Goal: Navigation & Orientation: Find specific page/section

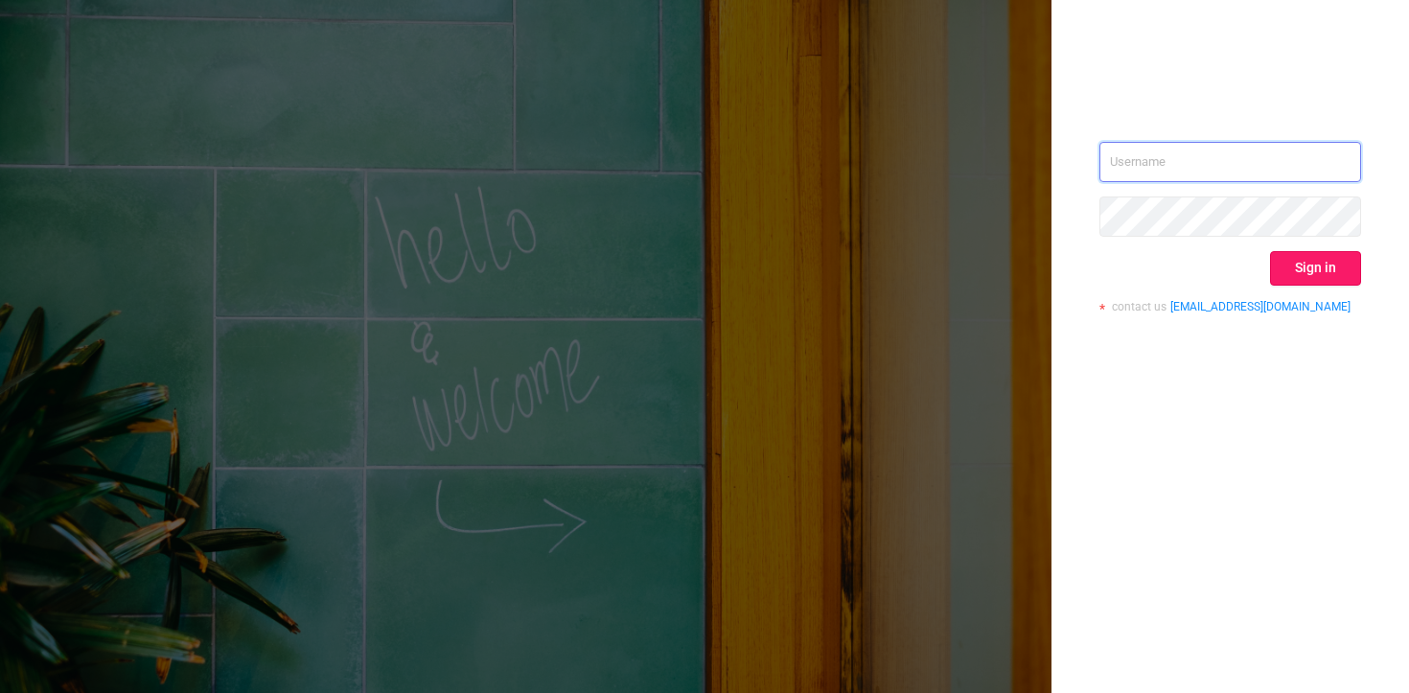
type input "mary@lunamedia.io"
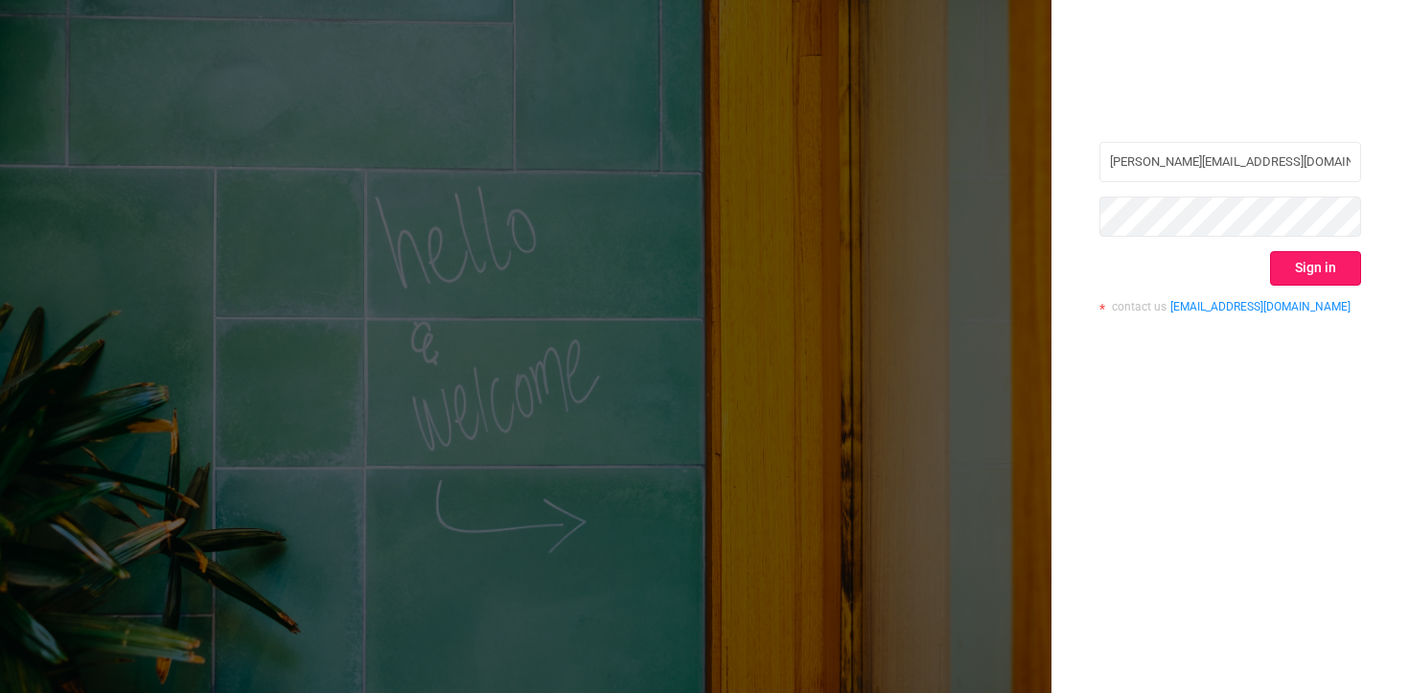
click at [1294, 277] on button "Sign in" at bounding box center [1315, 268] width 91 height 35
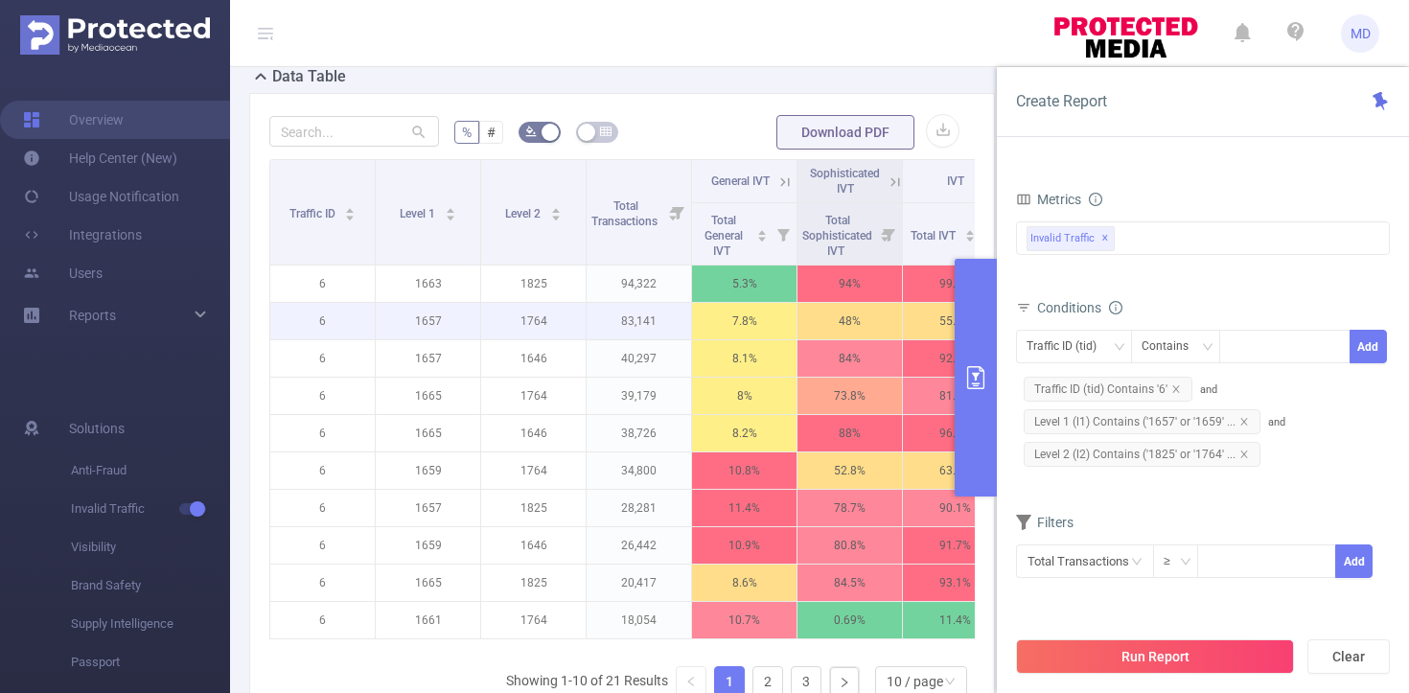
scroll to position [467, 0]
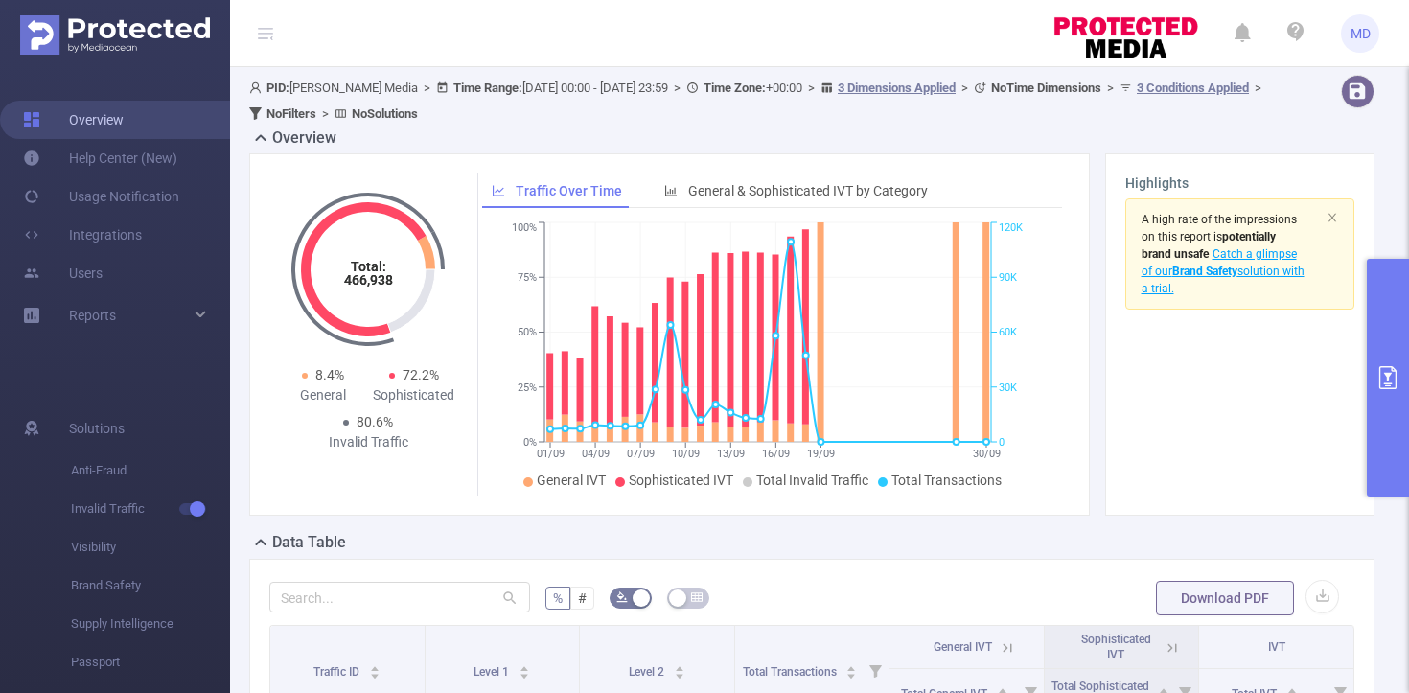
click at [119, 126] on link "Overview" at bounding box center [73, 120] width 101 height 38
